Goal: Transaction & Acquisition: Purchase product/service

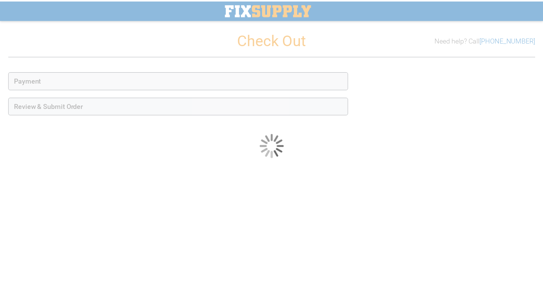
scroll to position [26, 0]
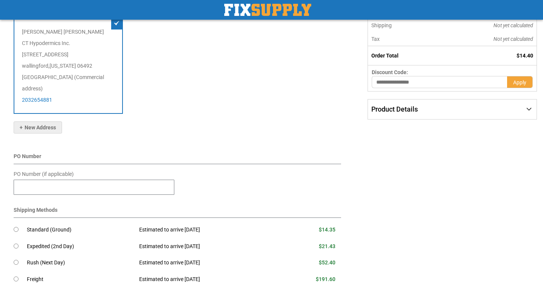
scroll to position [145, 0]
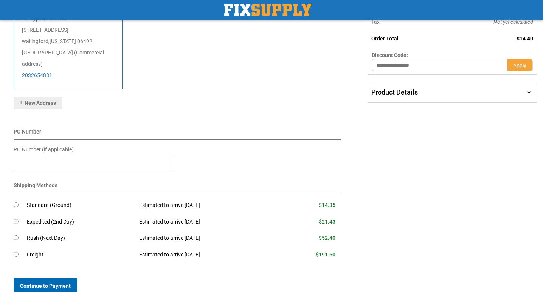
click at [68, 283] on span "Continue to Payment" at bounding box center [45, 286] width 51 height 6
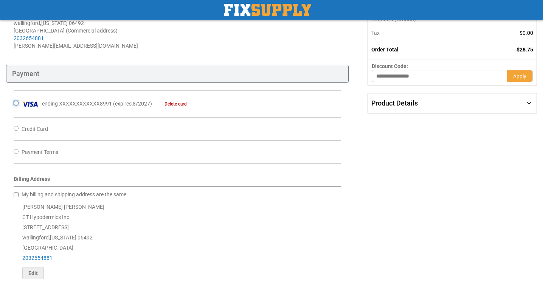
scroll to position [256, 0]
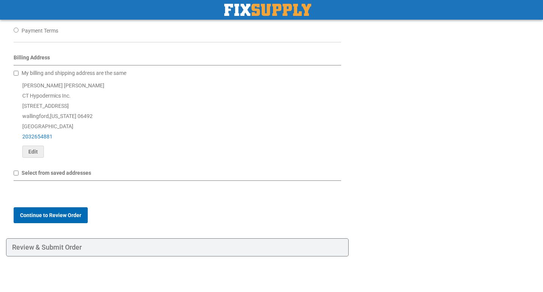
click at [68, 212] on span "Continue to Review Order" at bounding box center [50, 215] width 61 height 6
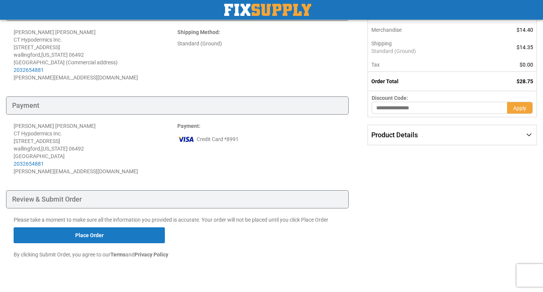
scroll to position [113, 0]
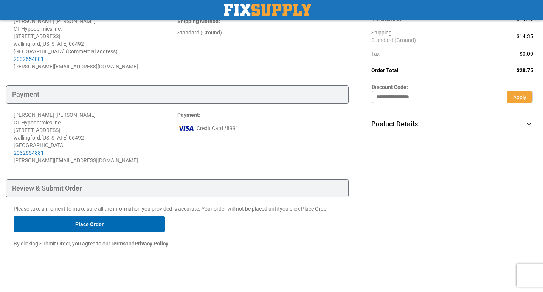
click at [134, 216] on button "Place Order" at bounding box center [89, 224] width 151 height 16
